Goal: Navigation & Orientation: Find specific page/section

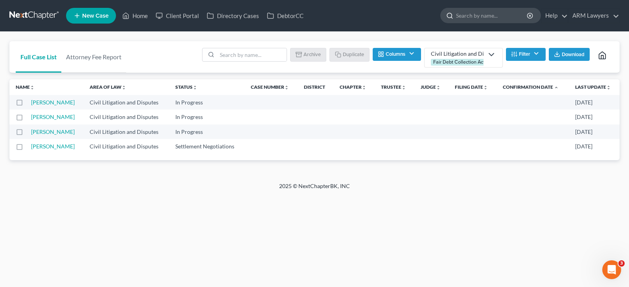
click at [485, 15] on input "search" at bounding box center [492, 15] width 72 height 15
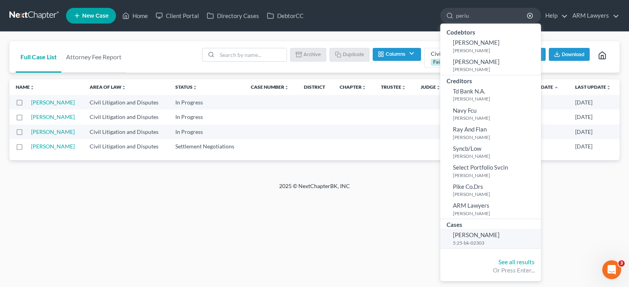
type input "periu"
click at [475, 242] on small "5:25-bk-02303" at bounding box center [496, 243] width 86 height 7
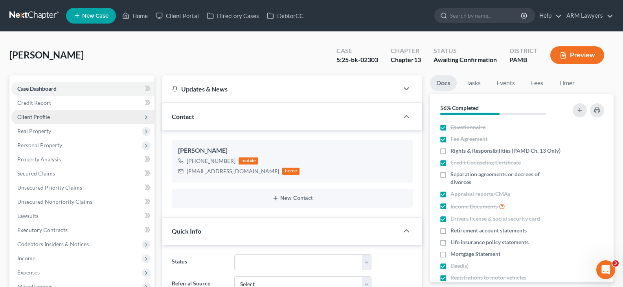
scroll to position [48, 0]
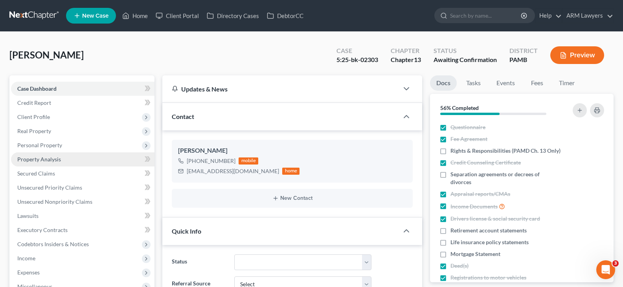
click at [64, 158] on link "Property Analysis" at bounding box center [82, 159] width 143 height 14
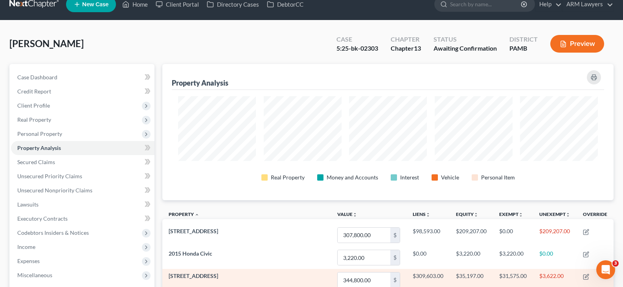
scroll to position [11, 0]
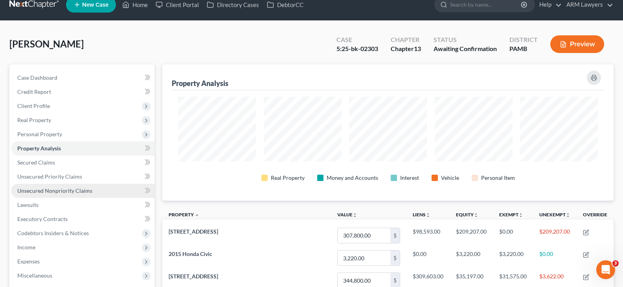
drag, startPoint x: 49, startPoint y: 191, endPoint x: 69, endPoint y: 187, distance: 20.0
click at [49, 191] on span "Unsecured Nonpriority Claims" at bounding box center [54, 190] width 75 height 7
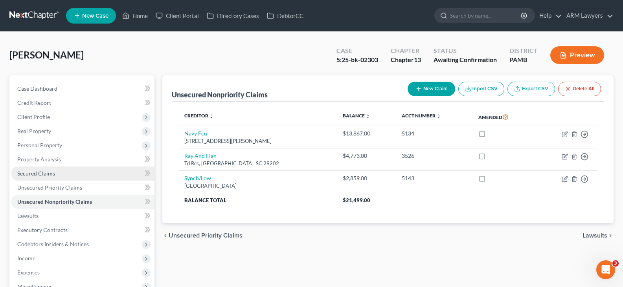
click at [63, 172] on link "Secured Claims" at bounding box center [82, 174] width 143 height 14
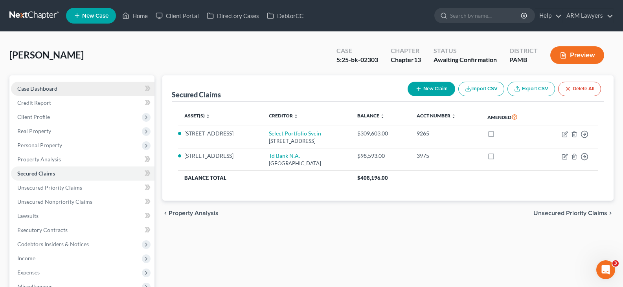
click at [36, 86] on span "Case Dashboard" at bounding box center [37, 88] width 40 height 7
select select "1"
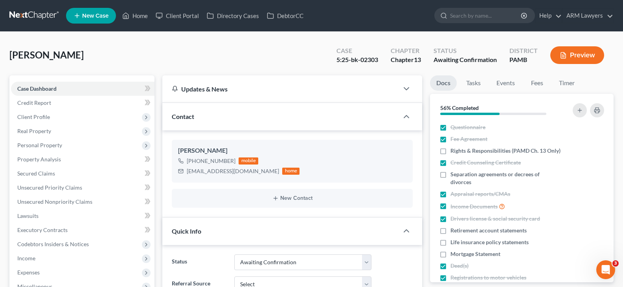
scroll to position [48, 0]
click at [46, 207] on link "Unsecured Nonpriority Claims" at bounding box center [82, 202] width 143 height 14
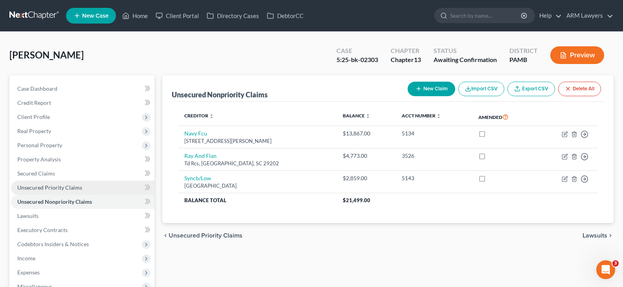
click at [56, 187] on span "Unsecured Priority Claims" at bounding box center [49, 187] width 65 height 7
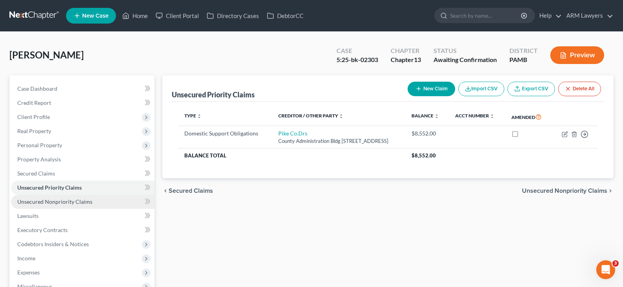
click at [71, 204] on span "Unsecured Nonpriority Claims" at bounding box center [54, 201] width 75 height 7
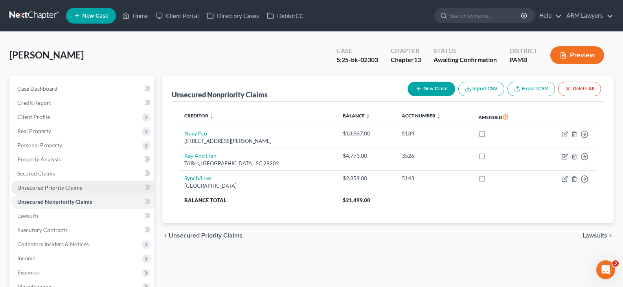
click at [72, 192] on link "Unsecured Priority Claims" at bounding box center [82, 188] width 143 height 14
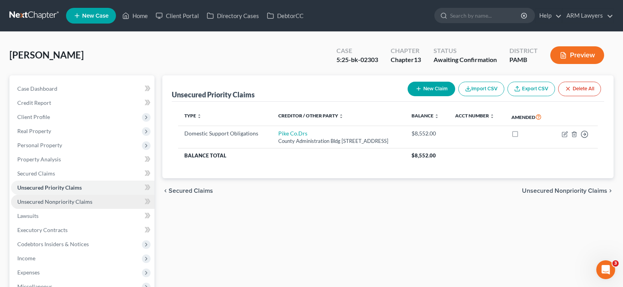
click at [75, 196] on link "Unsecured Nonpriority Claims" at bounding box center [82, 202] width 143 height 14
